Goal: Information Seeking & Learning: Learn about a topic

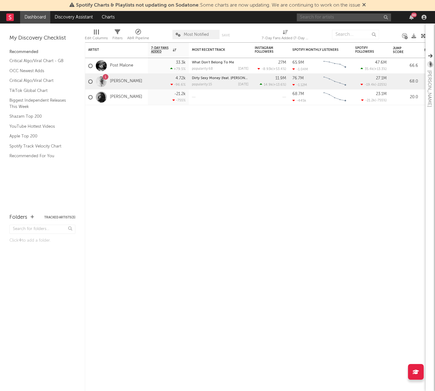
click at [367, 17] on input "text" at bounding box center [344, 17] width 94 height 8
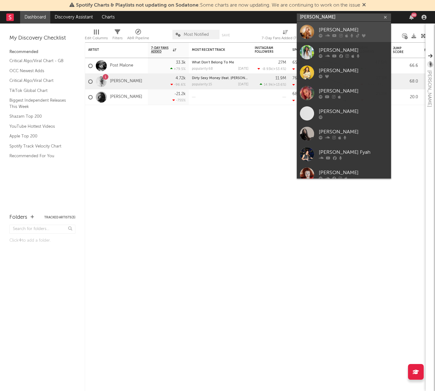
type input "[PERSON_NAME]"
click at [329, 23] on link "[PERSON_NAME]" at bounding box center [344, 32] width 94 height 20
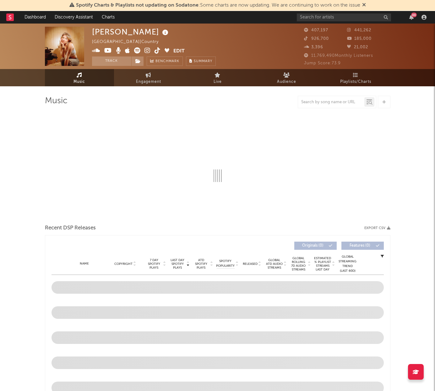
select select "6m"
